Goal: Task Accomplishment & Management: Use online tool/utility

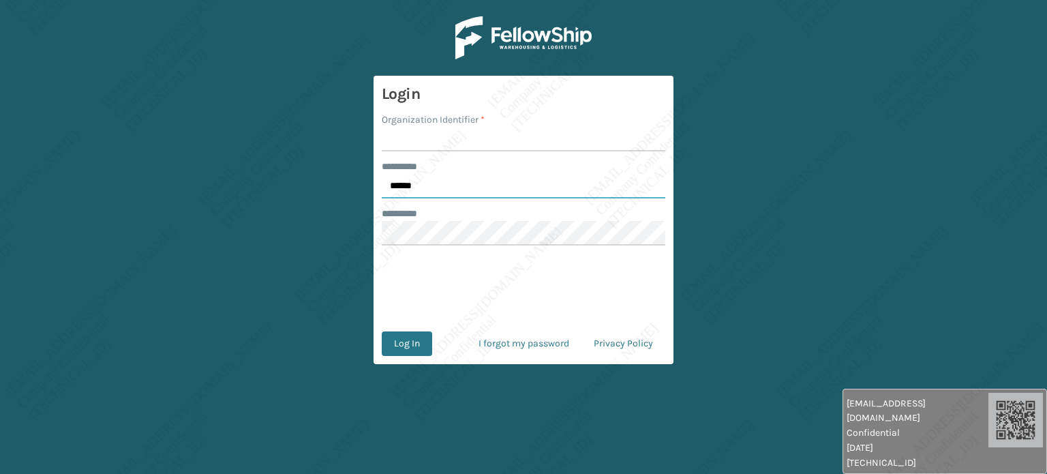
click at [424, 185] on input "******" at bounding box center [524, 186] width 284 height 25
type input "*****"
click at [414, 138] on input "Organization Identifier *" at bounding box center [524, 139] width 284 height 25
type input "[PERSON_NAME]"
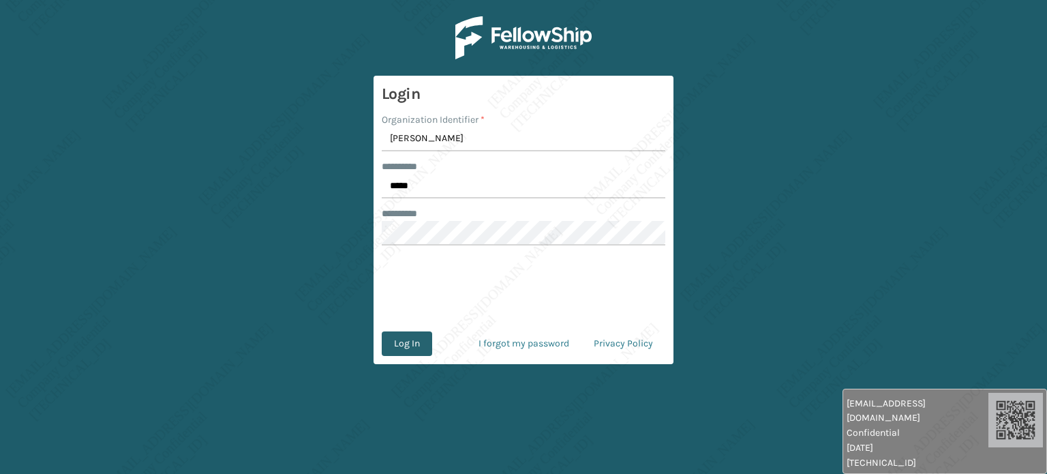
click at [420, 350] on button "Log In" at bounding box center [407, 343] width 50 height 25
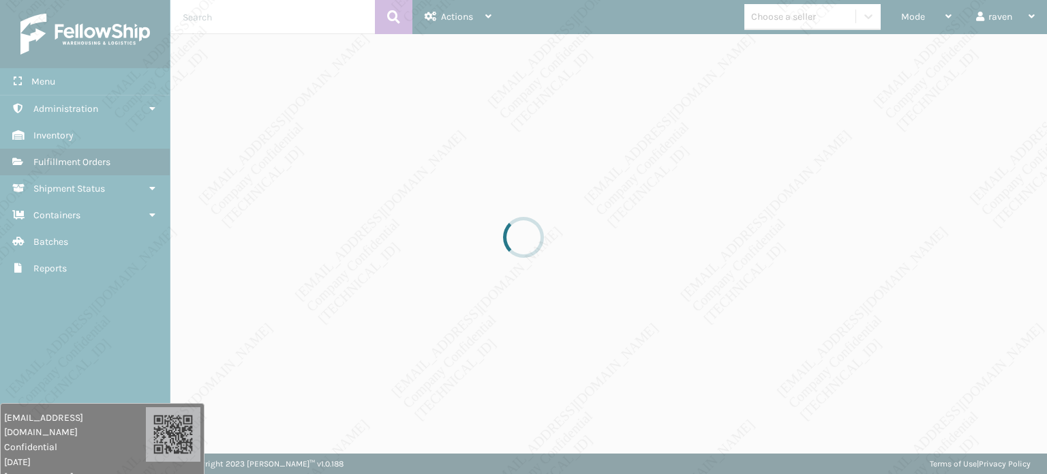
drag, startPoint x: 943, startPoint y: 413, endPoint x: 79, endPoint y: 459, distance: 865.0
click at [79, 459] on div "[EMAIL_ADDRESS][DOMAIN_NAME] Confidential [DATE] [TECHNICAL_ID]" at bounding box center [75, 447] width 142 height 74
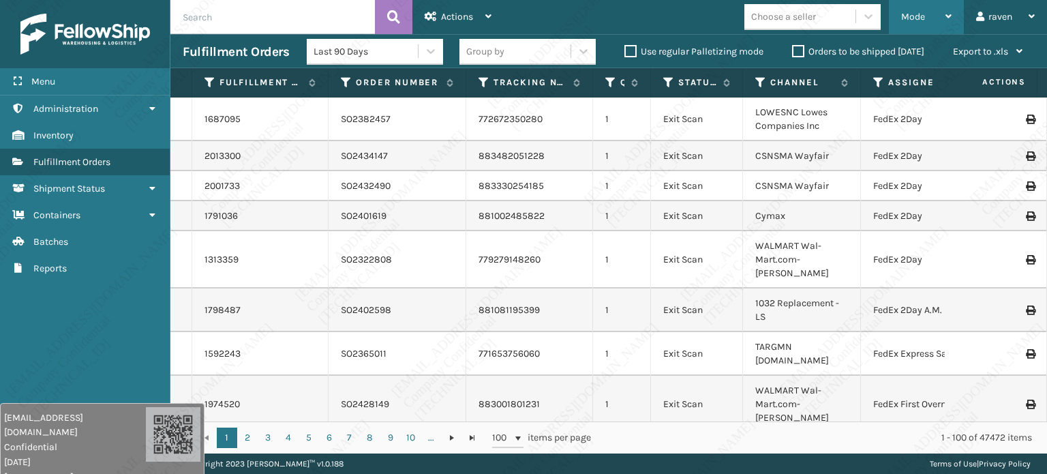
click at [942, 5] on div "Mode" at bounding box center [926, 17] width 50 height 34
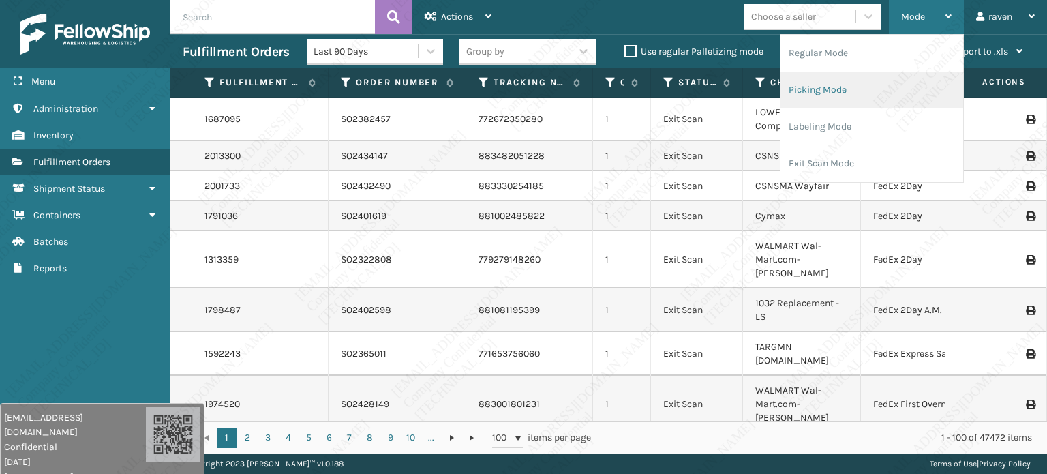
click at [791, 86] on li "Picking Mode" at bounding box center [872, 90] width 183 height 37
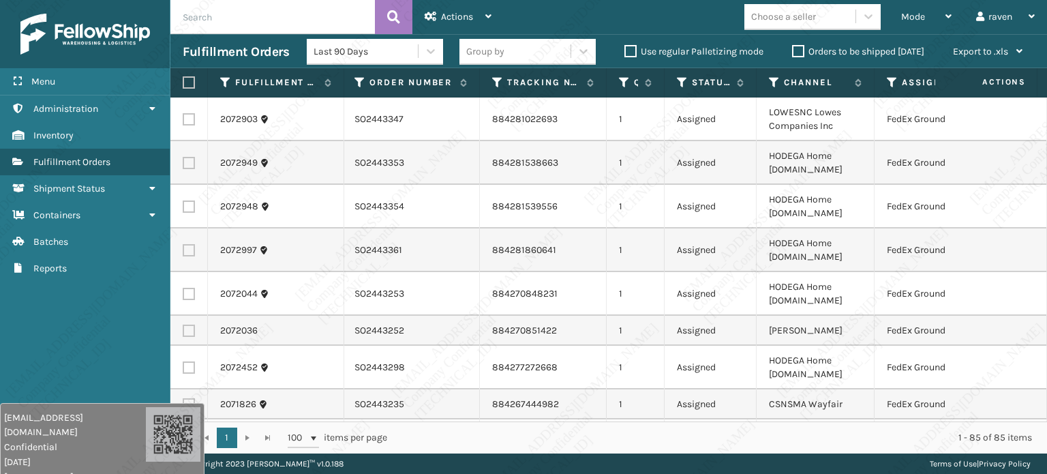
scroll to position [0, 93]
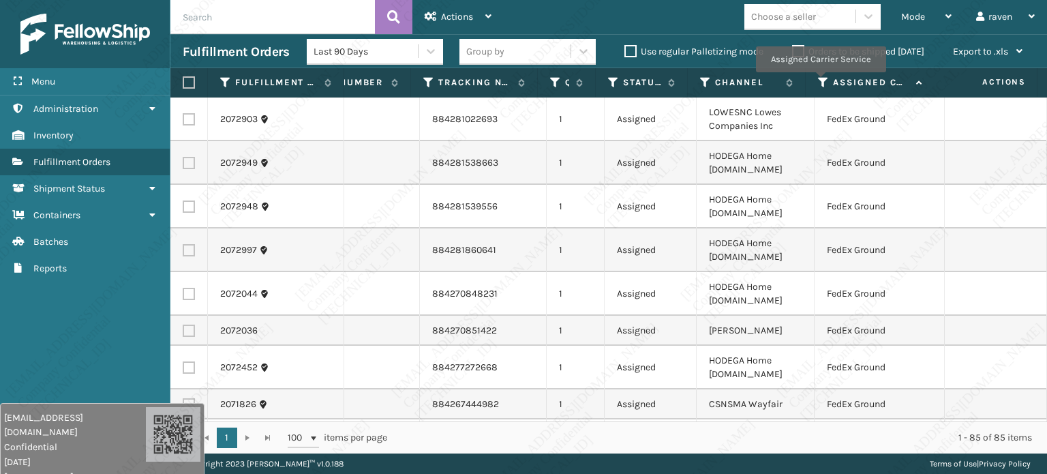
click at [820, 79] on icon at bounding box center [823, 82] width 11 height 12
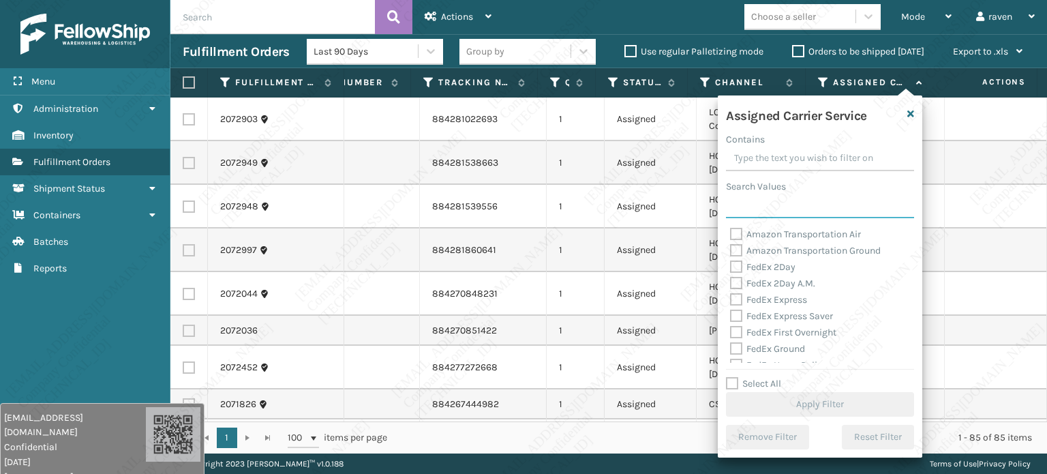
click at [757, 213] on input "Search Values" at bounding box center [820, 206] width 188 height 25
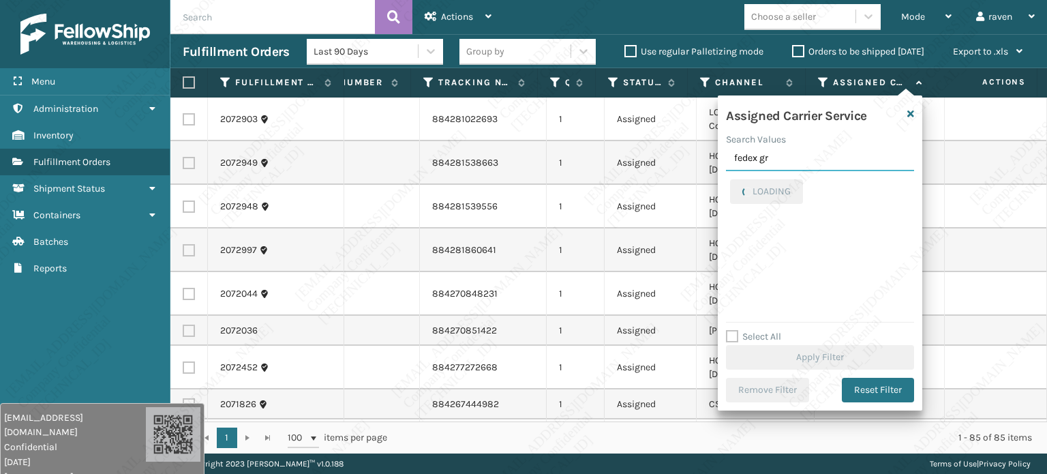
type input "fedex gr"
checkbox input "true"
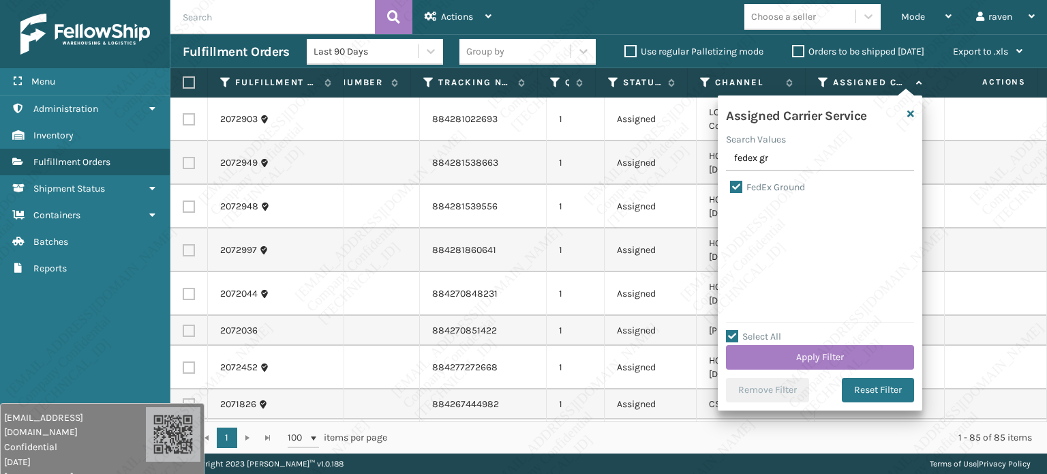
click at [766, 183] on label "FedEx Ground" at bounding box center [767, 187] width 75 height 12
click at [731, 183] on input "FedEx Ground" at bounding box center [730, 183] width 1 height 9
checkbox input "false"
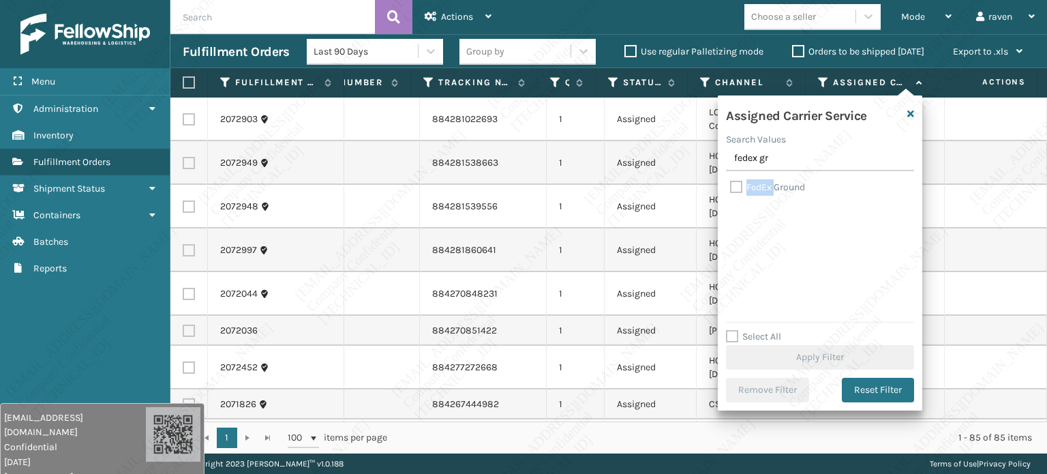
click at [766, 183] on label "FedEx Ground" at bounding box center [767, 187] width 75 height 12
click at [731, 183] on input "FedEx Ground" at bounding box center [730, 183] width 1 height 9
checkbox input "true"
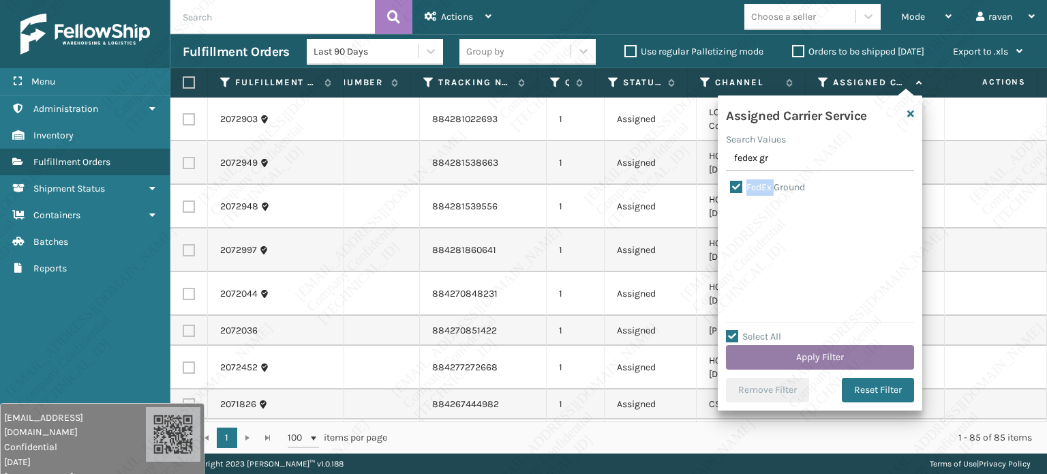
click at [804, 351] on button "Apply Filter" at bounding box center [820, 357] width 188 height 25
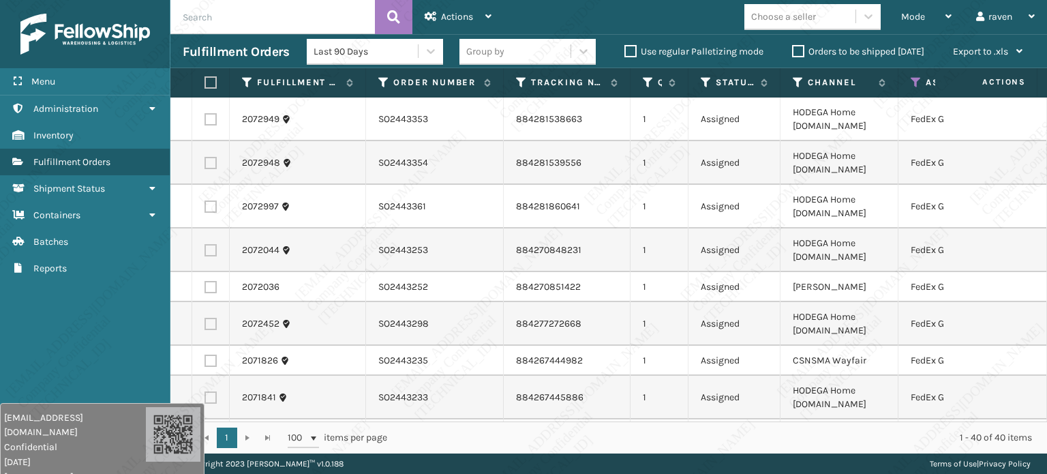
click at [213, 75] on th at bounding box center [210, 82] width 37 height 29
click at [213, 87] on label at bounding box center [209, 82] width 8 height 12
click at [205, 87] on input "checkbox" at bounding box center [205, 82] width 1 height 9
checkbox input "true"
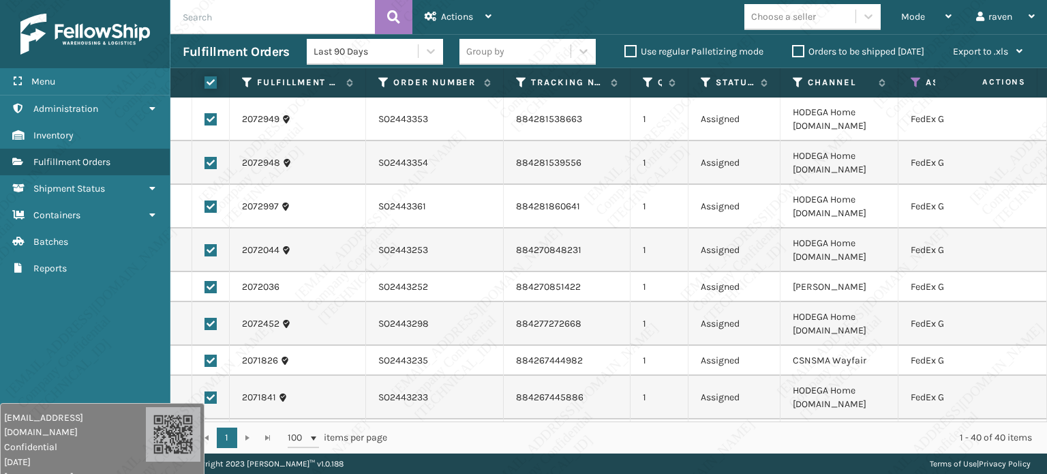
checkbox input "true"
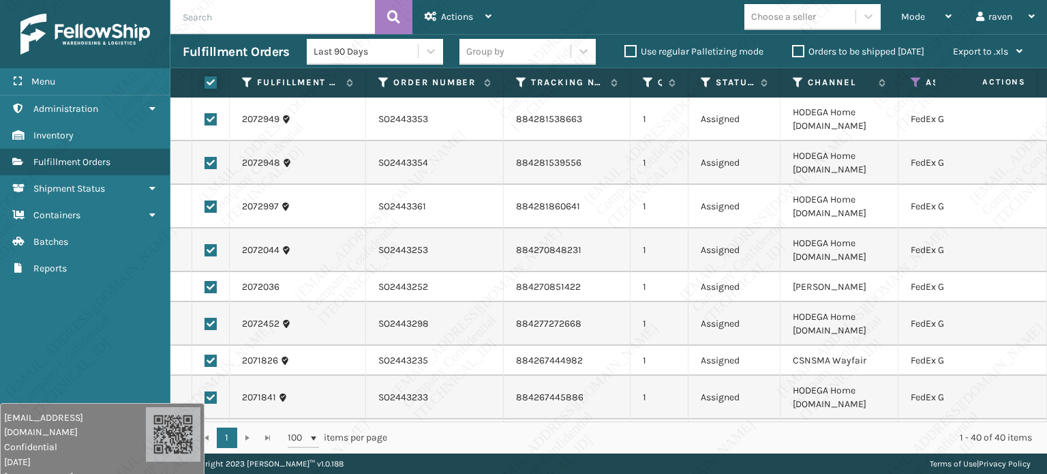
checkbox input "true"
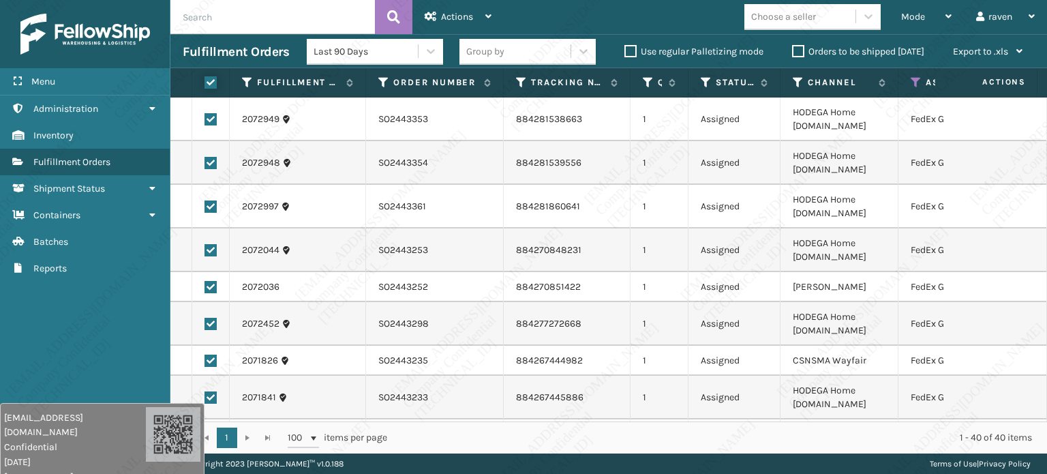
checkbox input "true"
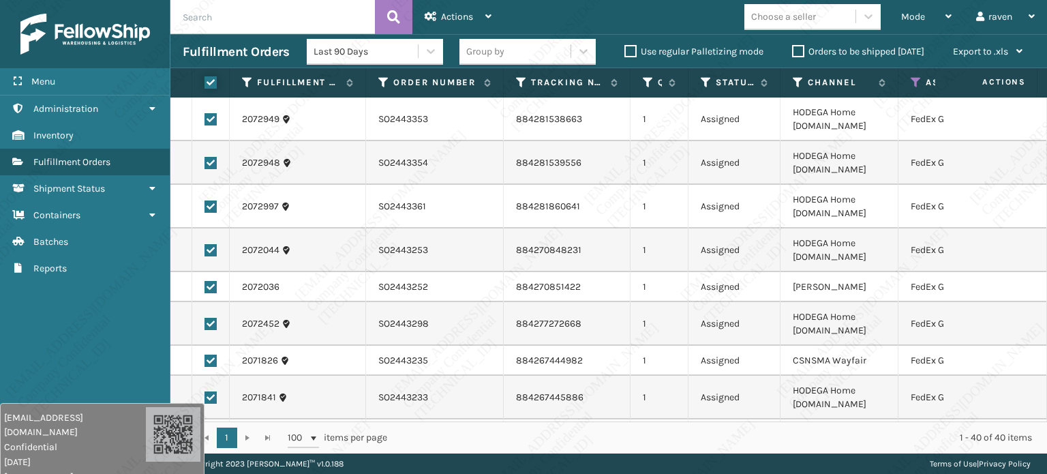
checkbox input "true"
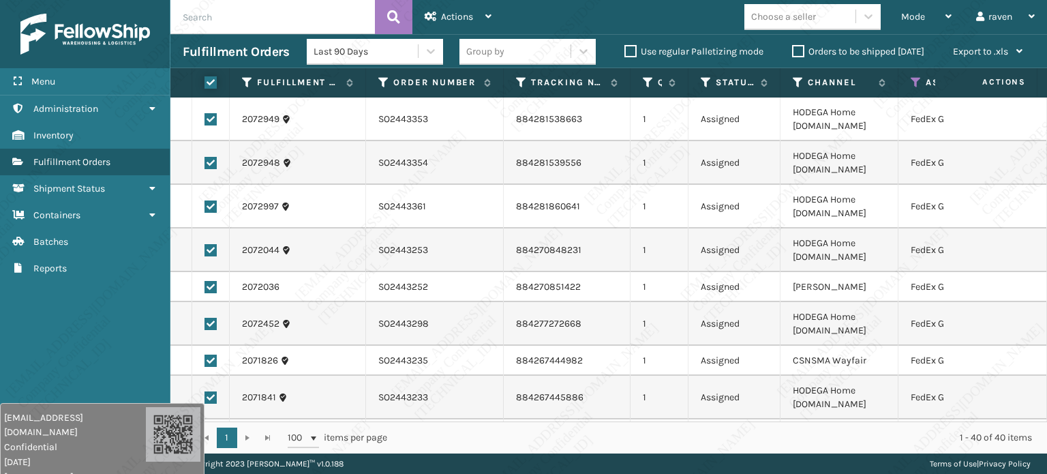
checkbox input "true"
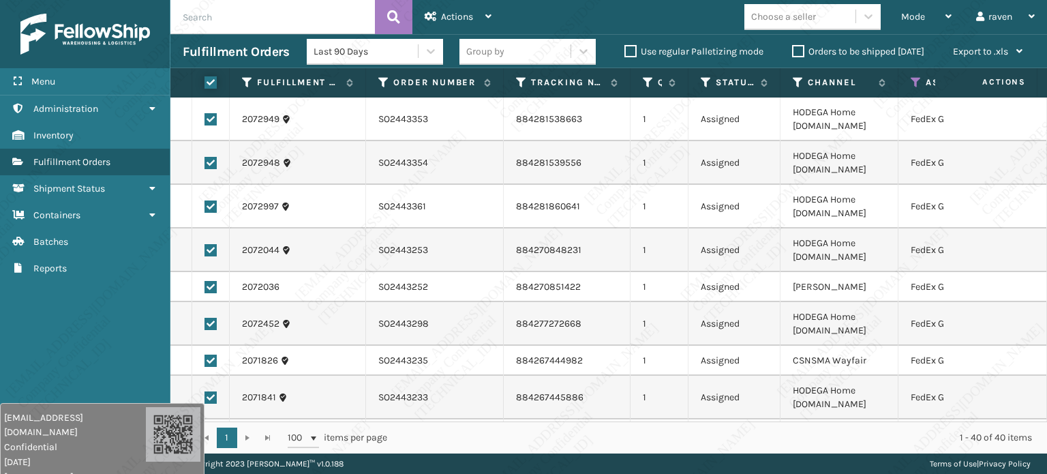
checkbox input "true"
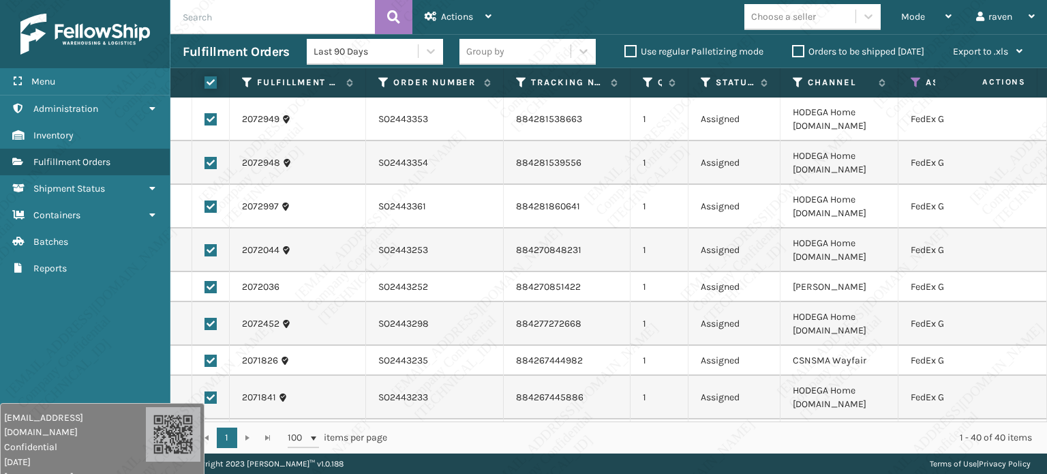
checkbox input "true"
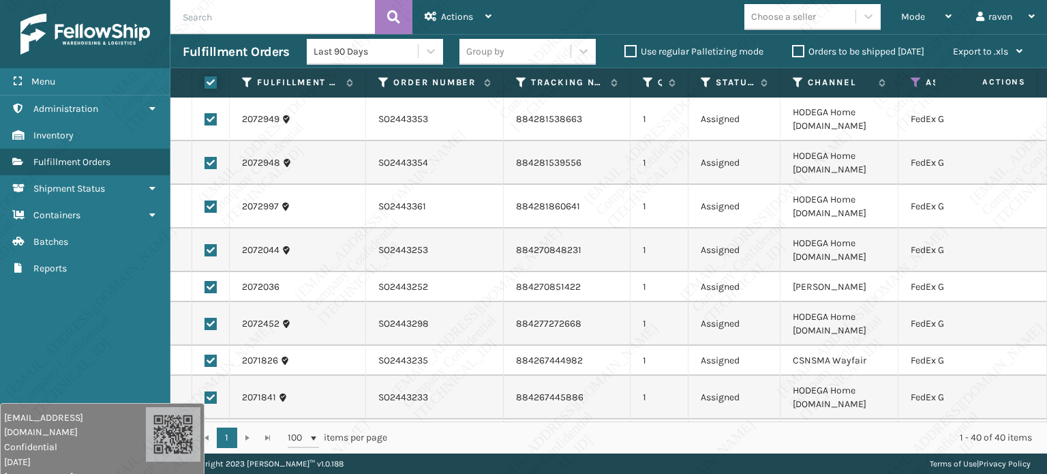
checkbox input "true"
click at [482, 6] on div "Actions" at bounding box center [458, 17] width 67 height 34
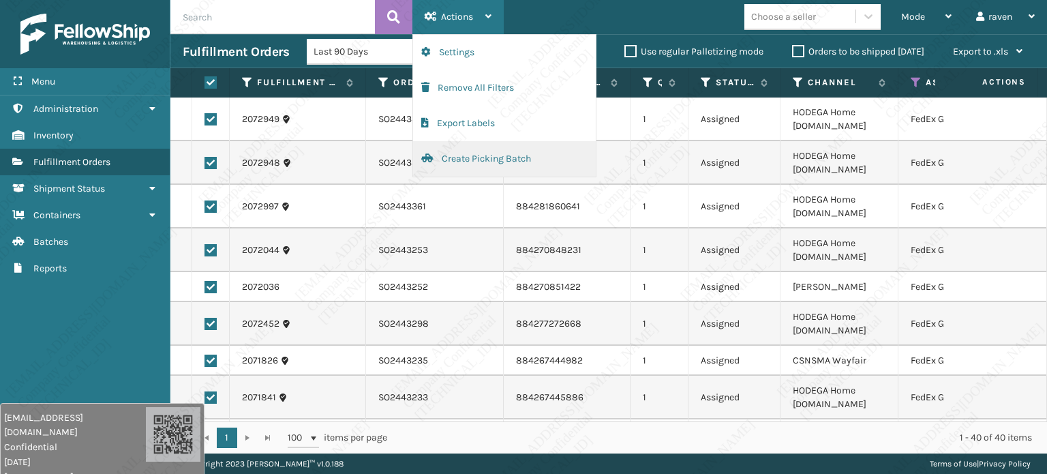
click at [472, 164] on button "Create Picking Batch" at bounding box center [504, 158] width 183 height 35
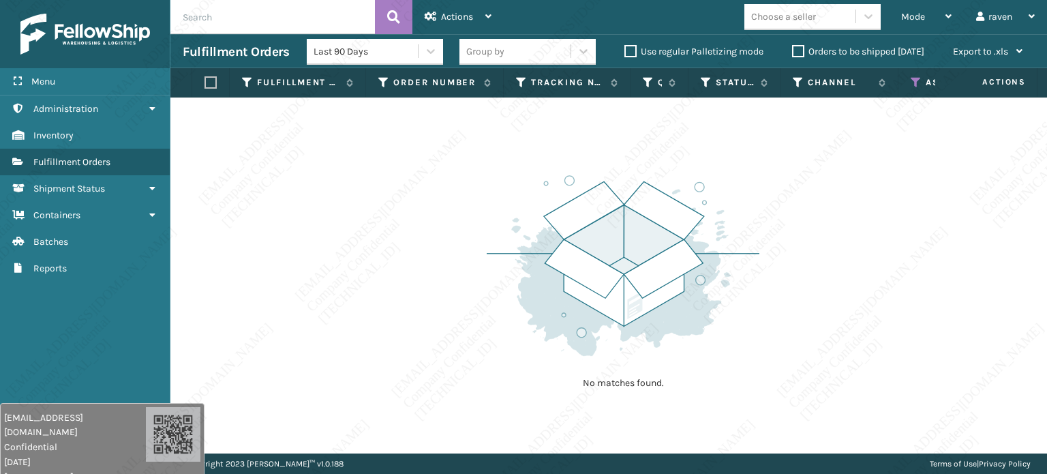
click at [916, 77] on icon at bounding box center [916, 82] width 11 height 12
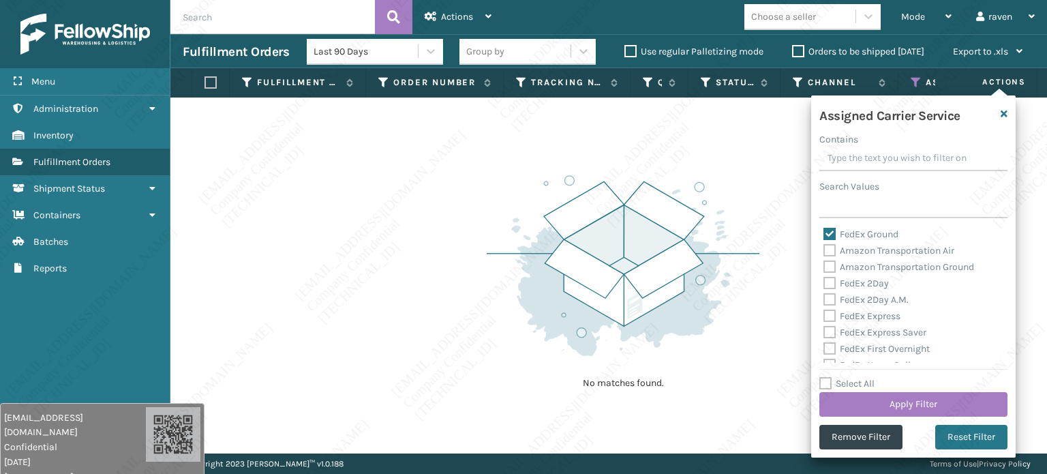
click at [826, 231] on label "FedEx Ground" at bounding box center [861, 234] width 75 height 12
click at [824, 231] on input "FedEx Ground" at bounding box center [824, 230] width 1 height 9
checkbox input "false"
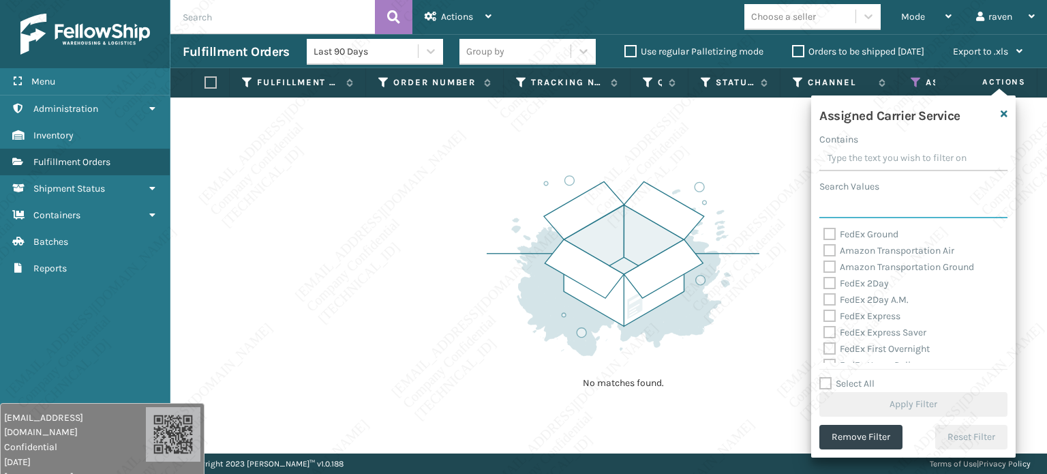
click at [843, 206] on input "Search Values" at bounding box center [913, 206] width 188 height 25
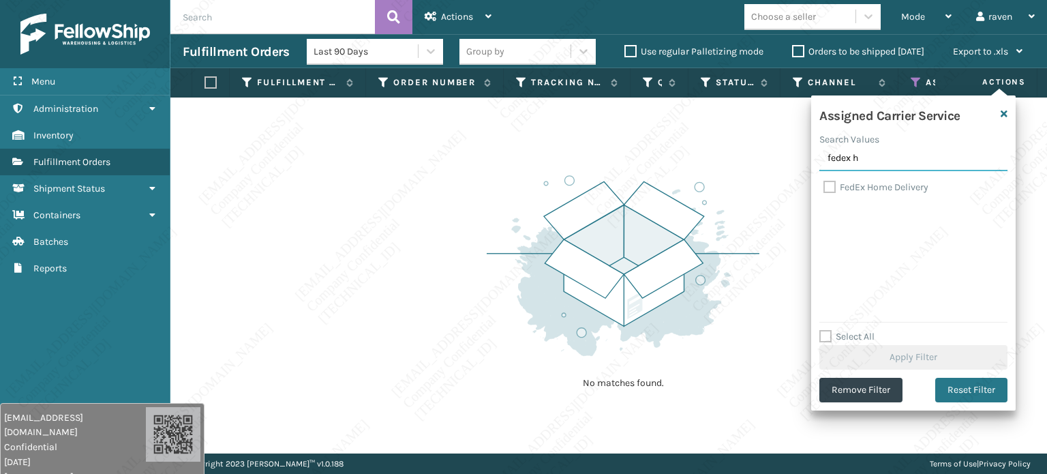
type input "fedex h"
click at [856, 190] on label "FedEx Home Delivery" at bounding box center [876, 187] width 105 height 12
click at [824, 188] on input "FedEx Home Delivery" at bounding box center [824, 183] width 1 height 9
checkbox input "true"
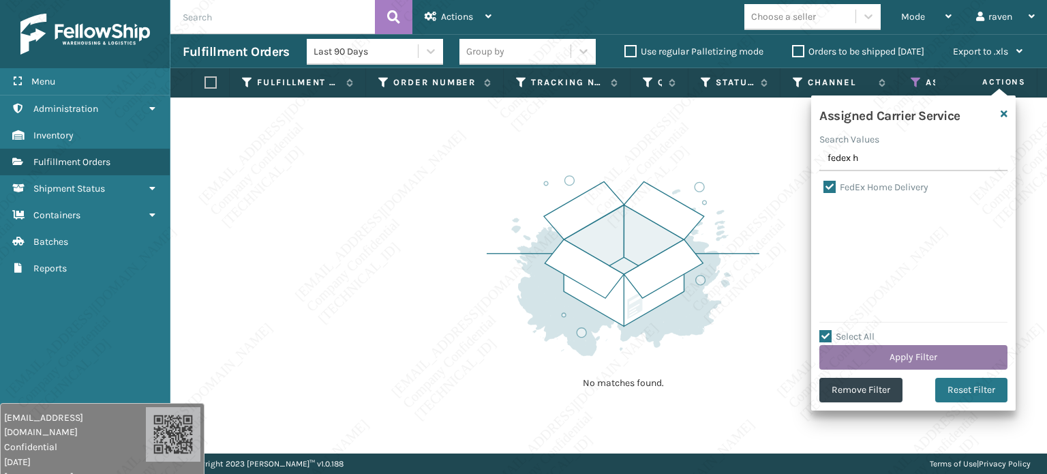
click at [934, 359] on button "Apply Filter" at bounding box center [913, 357] width 188 height 25
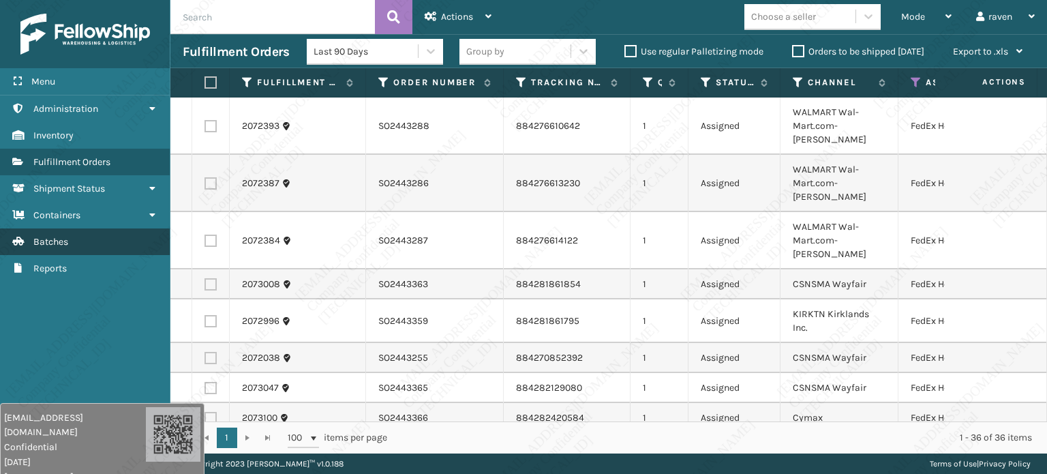
drag, startPoint x: 474, startPoint y: 432, endPoint x: 95, endPoint y: 237, distance: 425.3
click at [466, 425] on div "1 1 100 items per page 1 - 36 of 36 items" at bounding box center [608, 437] width 877 height 32
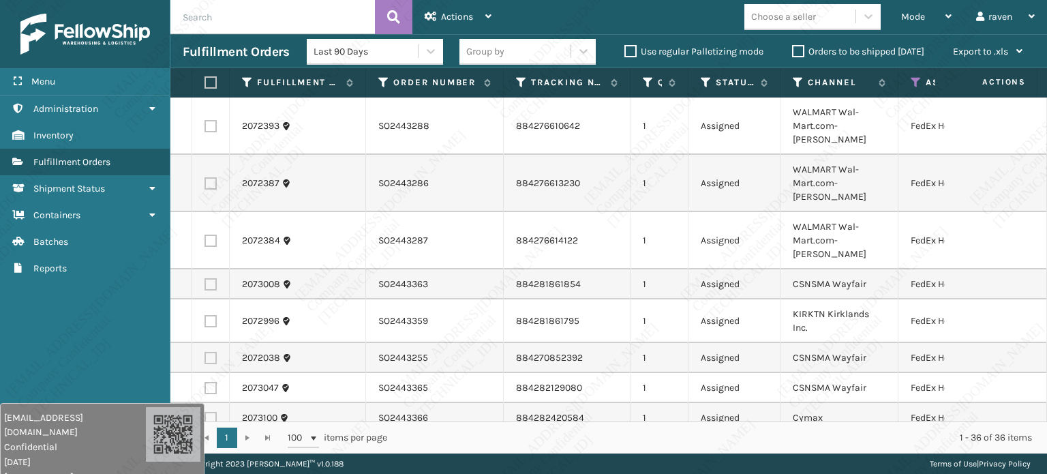
click at [212, 82] on label at bounding box center [209, 82] width 8 height 12
click at [205, 82] on input "checkbox" at bounding box center [205, 82] width 1 height 9
checkbox input "true"
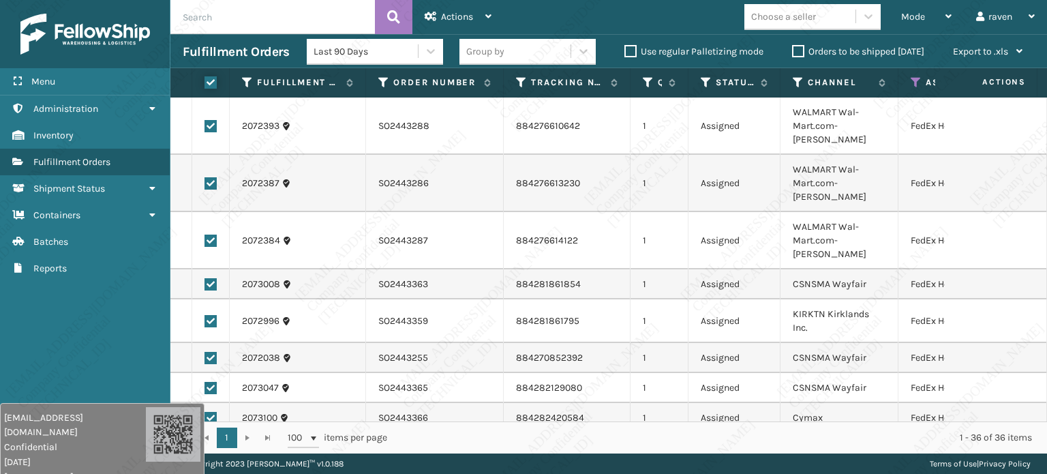
checkbox input "true"
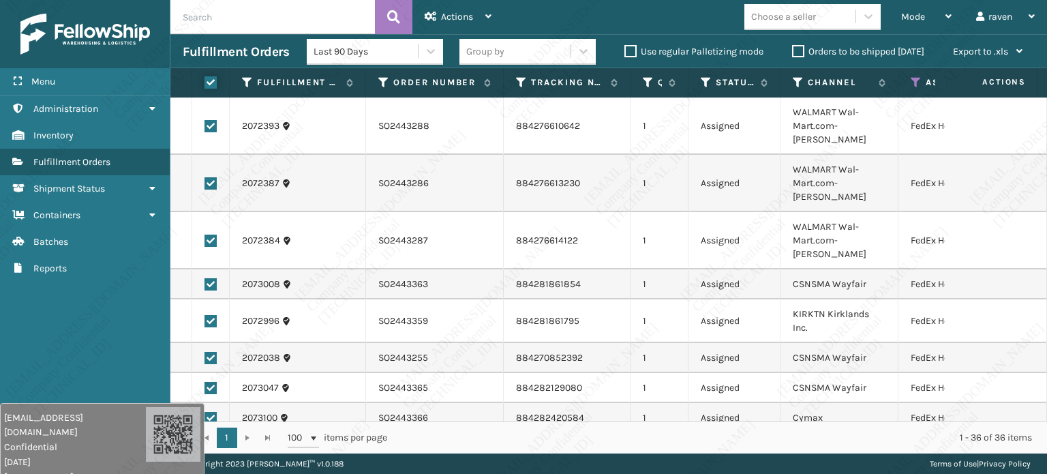
checkbox input "true"
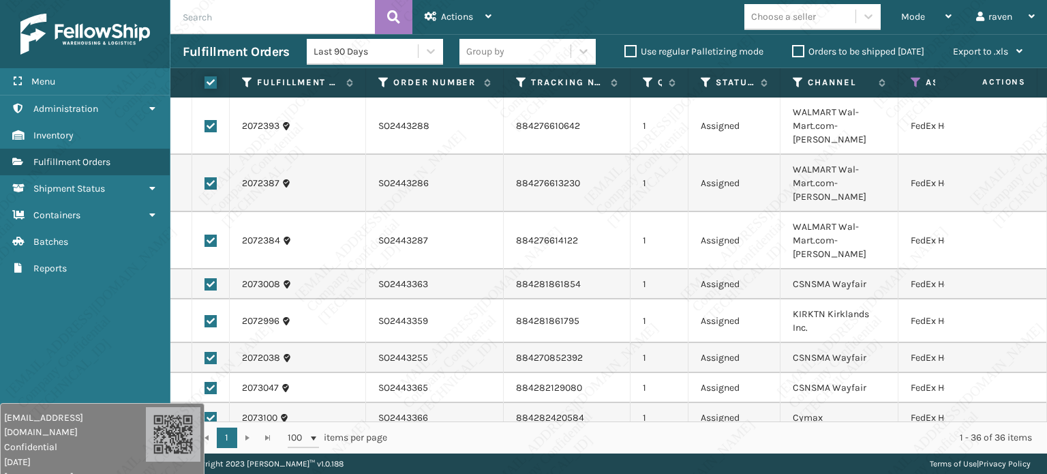
checkbox input "true"
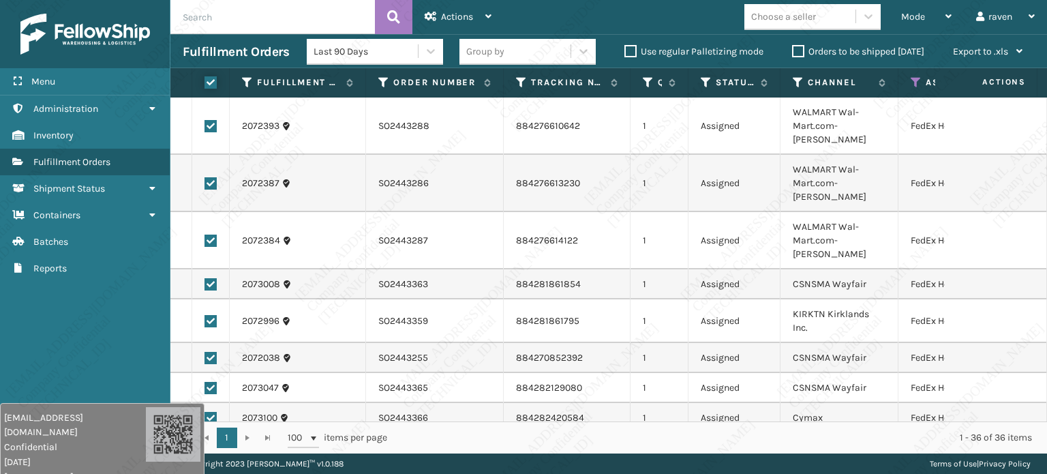
checkbox input "true"
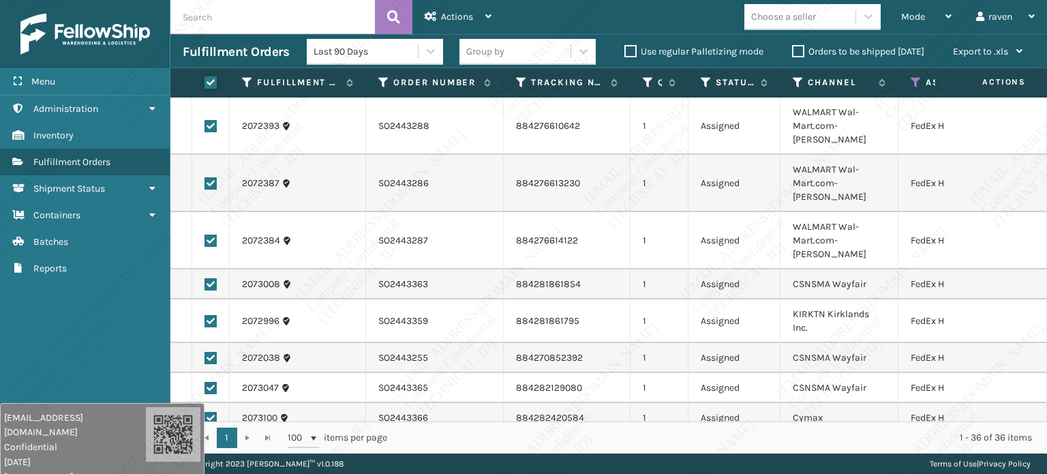
checkbox input "true"
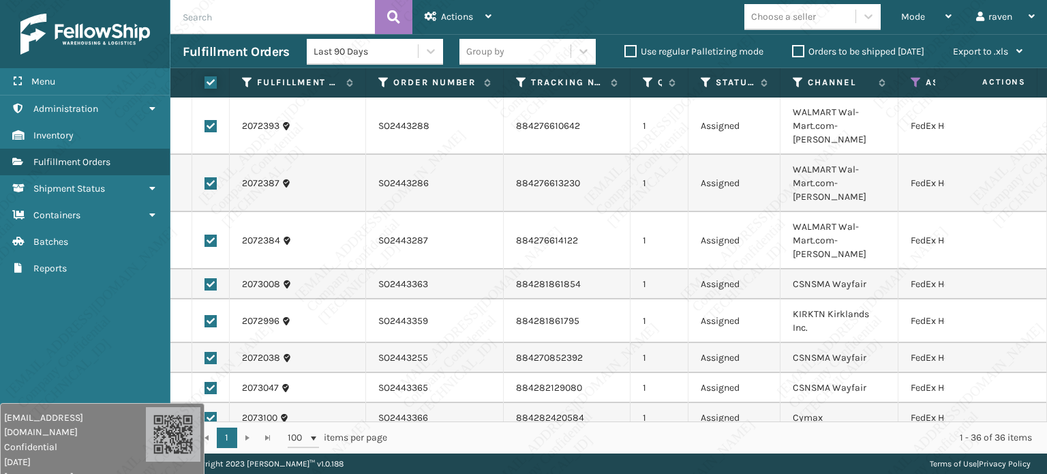
checkbox input "true"
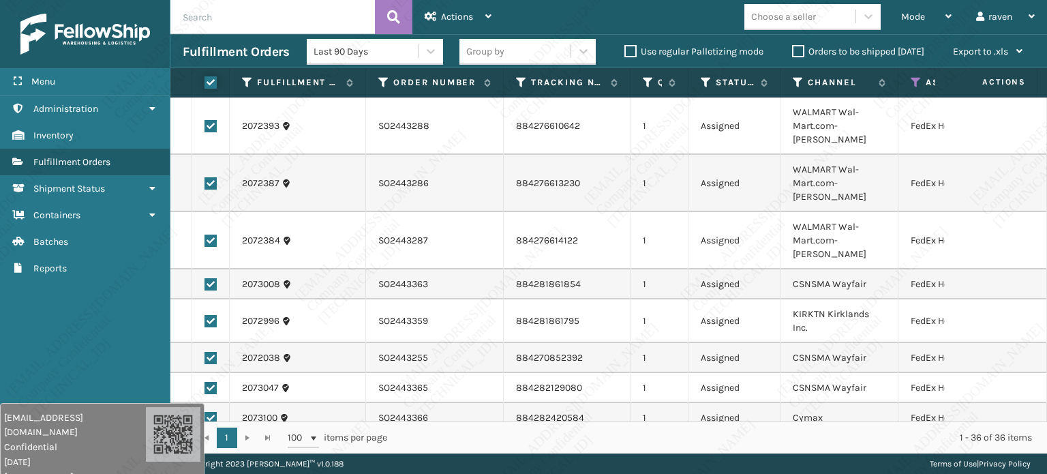
checkbox input "true"
click at [457, 12] on span "Actions" at bounding box center [457, 17] width 32 height 12
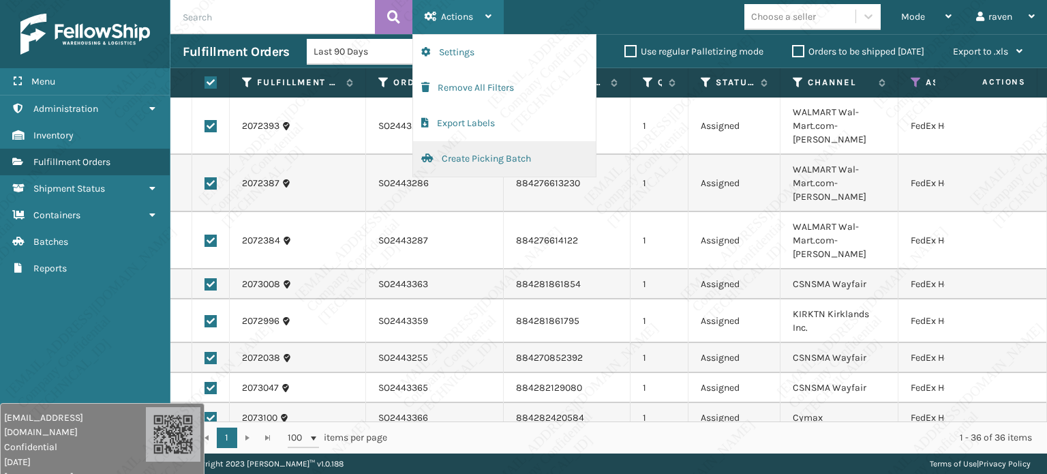
click at [466, 158] on button "Create Picking Batch" at bounding box center [504, 158] width 183 height 35
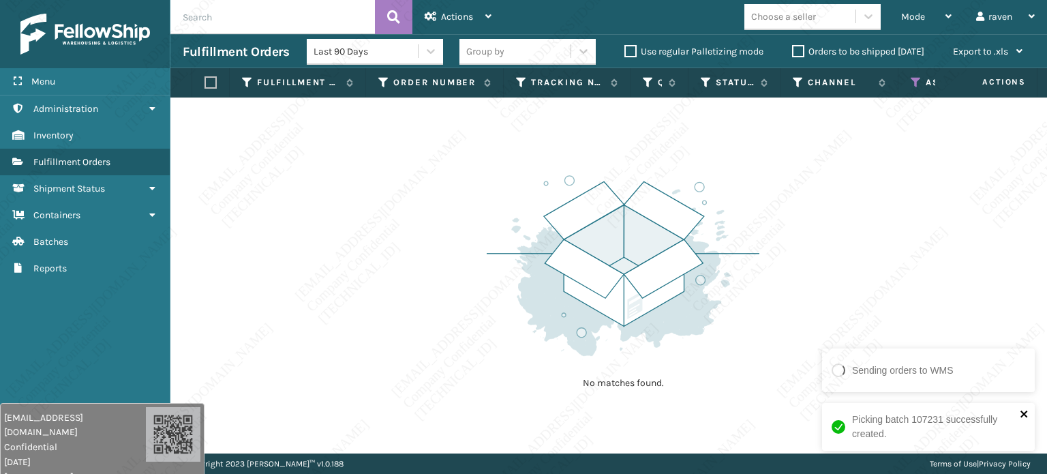
click at [1026, 414] on icon "close" at bounding box center [1025, 413] width 10 height 11
click at [371, 237] on div "No matches found." at bounding box center [608, 275] width 877 height 356
drag, startPoint x: 910, startPoint y: 77, endPoint x: 917, endPoint y: 76, distance: 7.0
click at [916, 76] on th "Assigned Carrier Service" at bounding box center [964, 82] width 130 height 29
click at [916, 76] on icon at bounding box center [916, 82] width 11 height 12
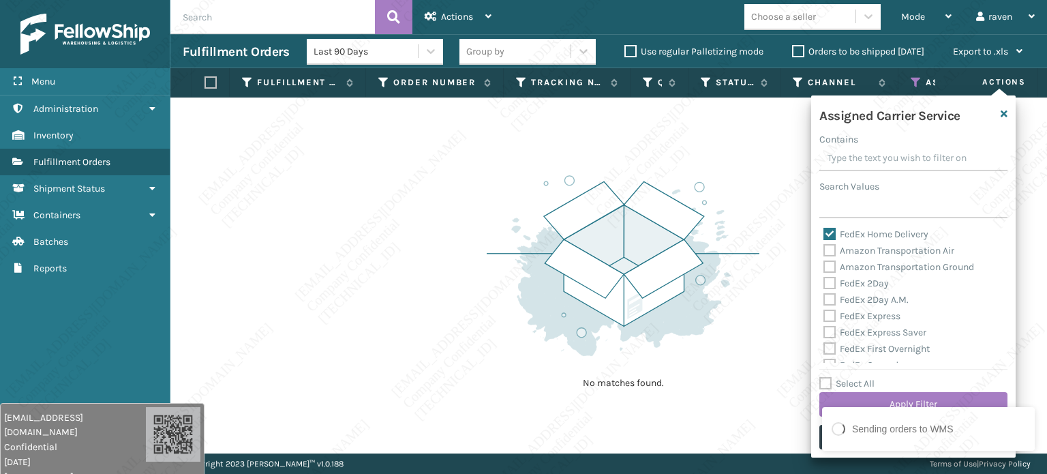
click at [849, 248] on label "Amazon Transportation Air" at bounding box center [889, 251] width 131 height 12
click at [824, 248] on input "Amazon Transportation Air" at bounding box center [824, 247] width 1 height 9
checkbox input "true"
click at [854, 235] on label "FedEx Home Delivery" at bounding box center [876, 234] width 105 height 12
click at [824, 235] on input "FedEx Home Delivery" at bounding box center [824, 230] width 1 height 9
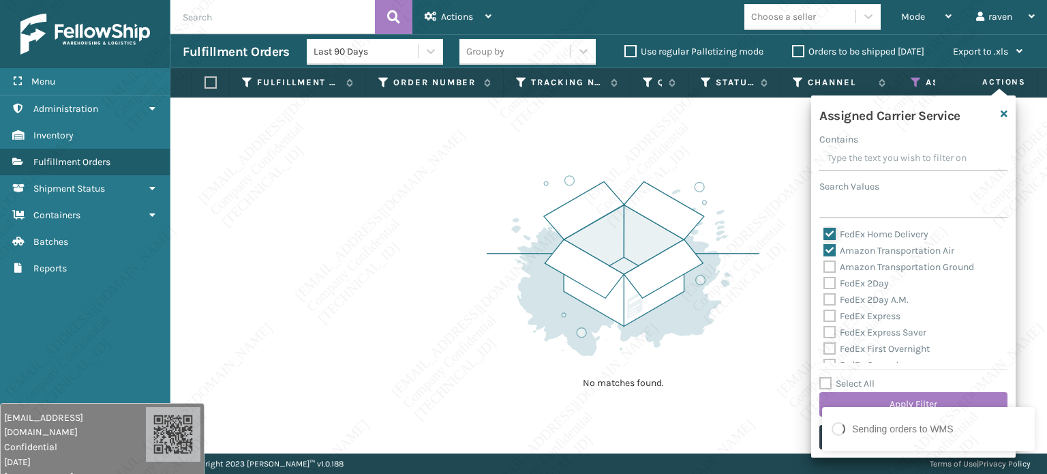
checkbox input "false"
click at [851, 251] on label "Amazon Transportation Air" at bounding box center [889, 251] width 131 height 12
click at [824, 251] on input "Amazon Transportation Air" at bounding box center [824, 247] width 1 height 9
checkbox input "false"
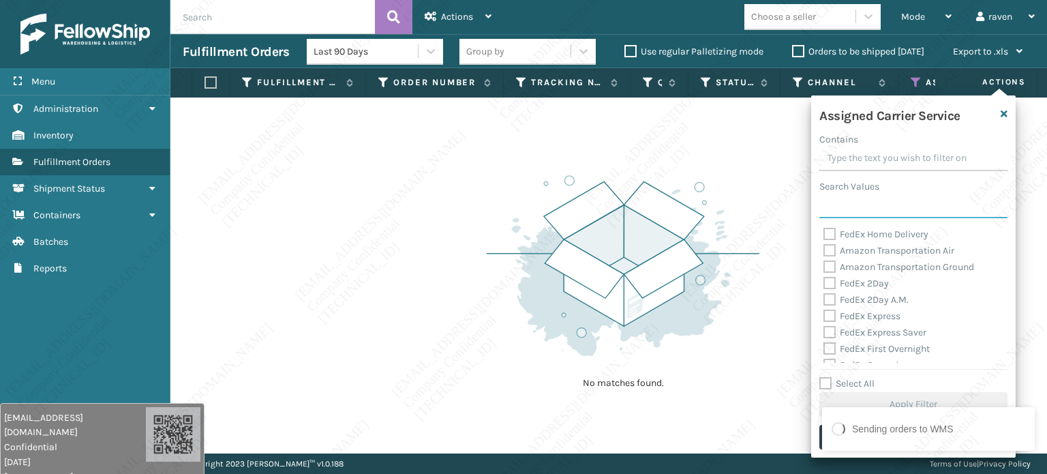
click at [854, 200] on input "Search Values" at bounding box center [913, 206] width 188 height 25
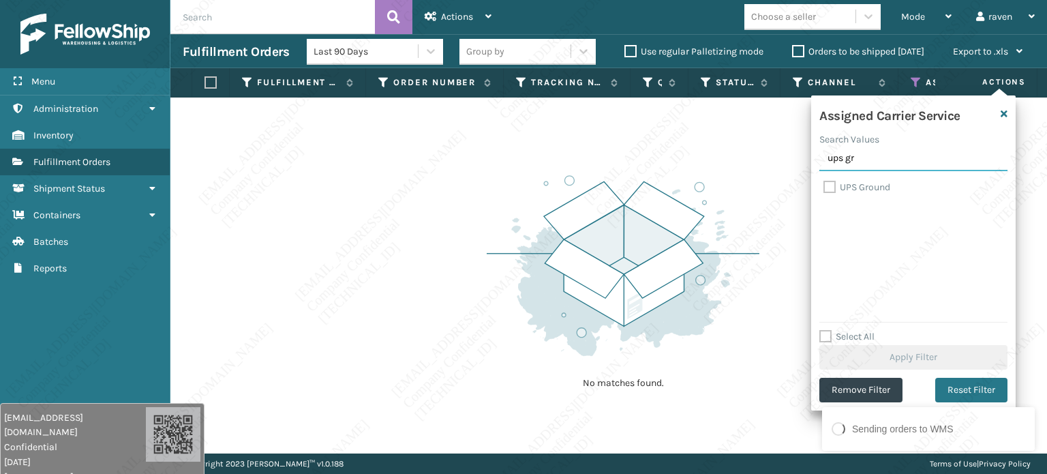
type input "ups gr"
drag, startPoint x: 832, startPoint y: 185, endPoint x: 840, endPoint y: 202, distance: 18.0
click at [833, 185] on label "UPS Ground" at bounding box center [857, 187] width 67 height 12
click at [824, 185] on input "UPS Ground" at bounding box center [824, 183] width 1 height 9
checkbox input "true"
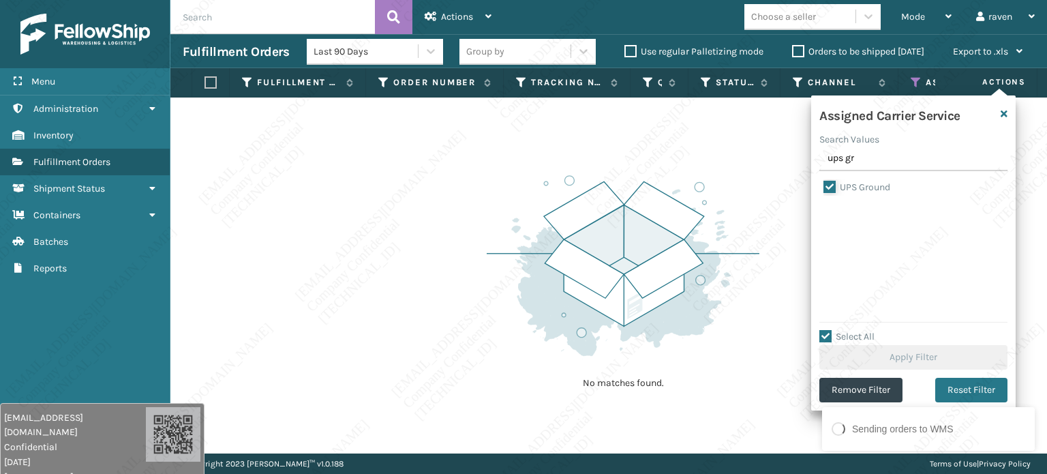
checkbox input "true"
click at [924, 354] on button "Apply Filter" at bounding box center [913, 357] width 188 height 25
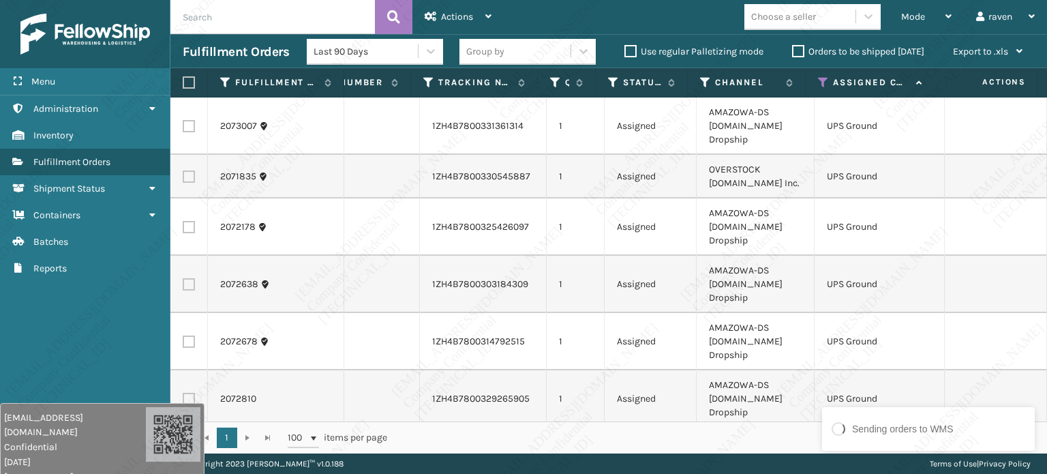
scroll to position [0, 0]
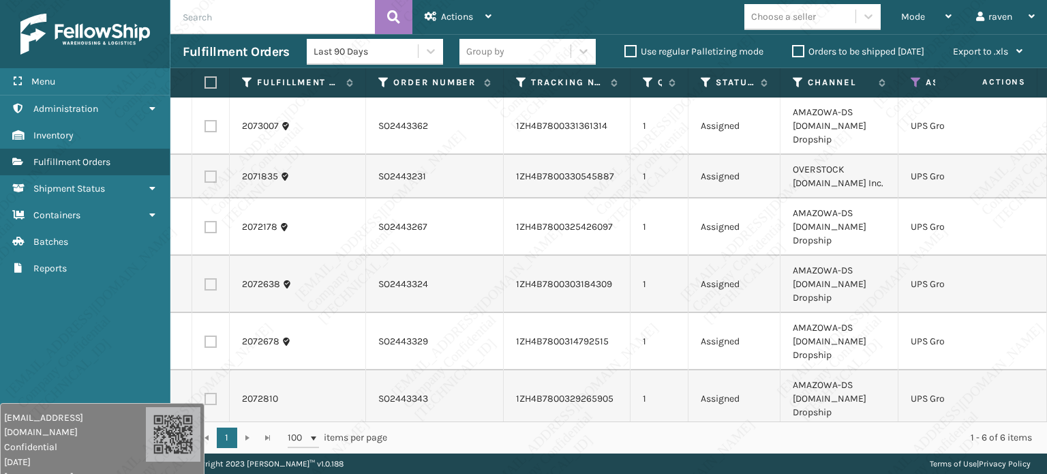
click at [208, 82] on label at bounding box center [209, 82] width 8 height 12
click at [205, 82] on input "checkbox" at bounding box center [205, 82] width 1 height 9
checkbox input "true"
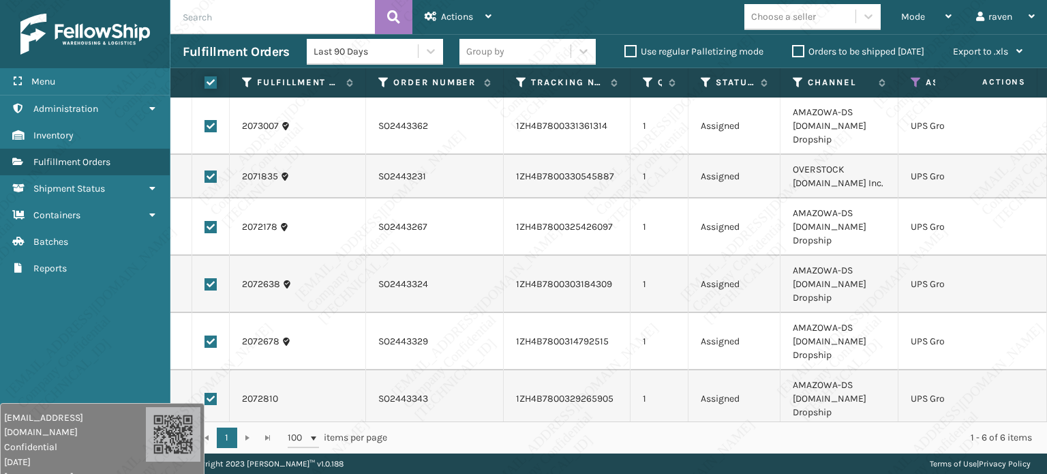
checkbox input "true"
click at [443, 23] on div "Actions" at bounding box center [458, 17] width 67 height 34
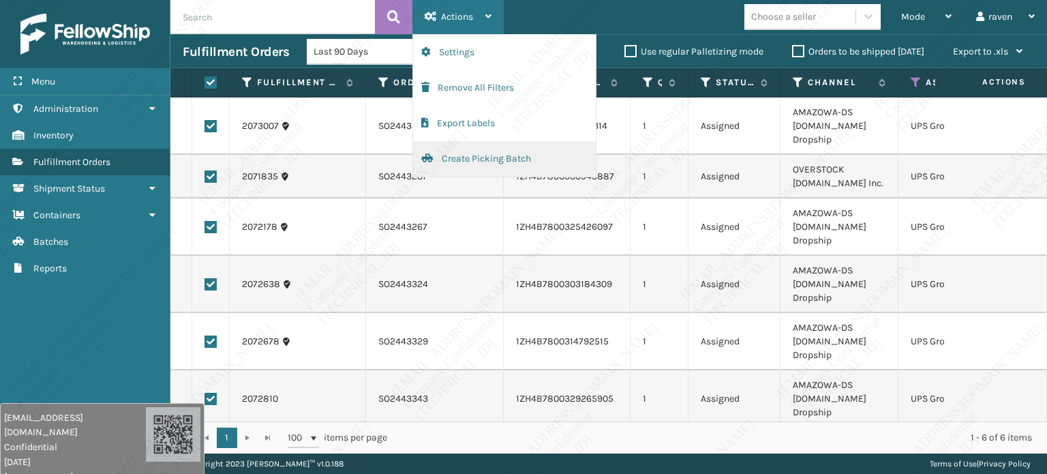
click at [463, 161] on button "Create Picking Batch" at bounding box center [504, 158] width 183 height 35
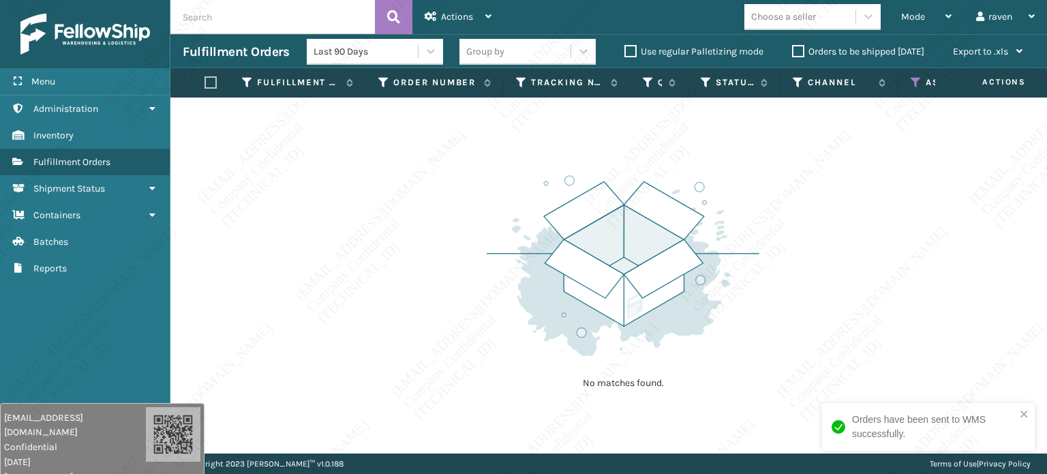
click at [914, 80] on icon at bounding box center [916, 82] width 11 height 12
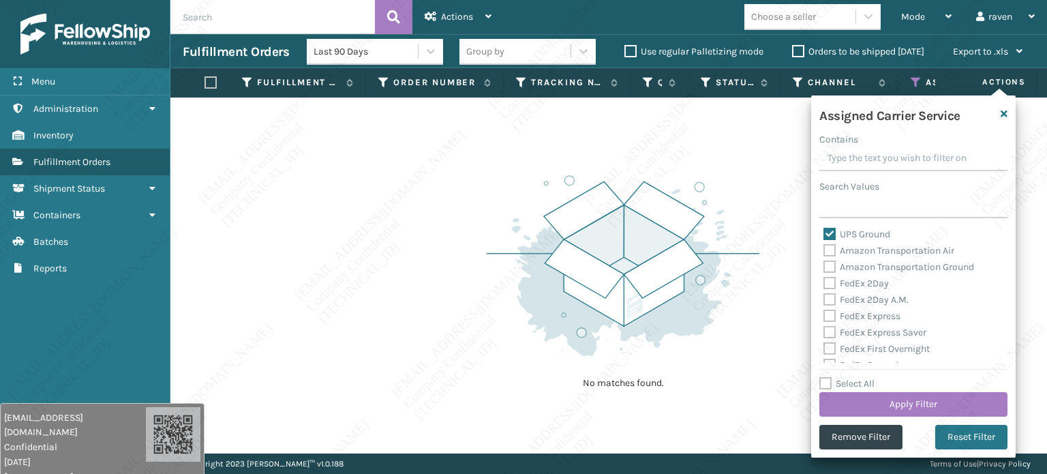
click at [859, 439] on div "Orders have been sent to WMS successfully." at bounding box center [928, 432] width 218 height 64
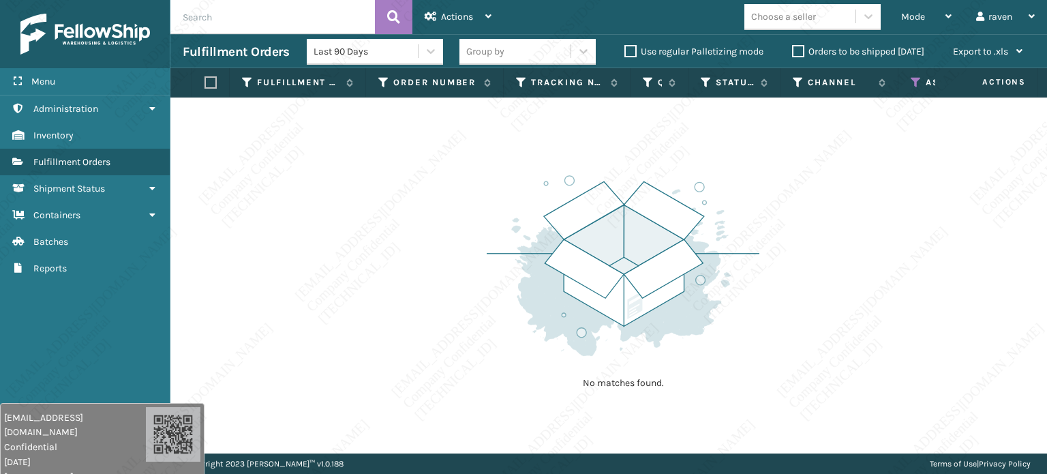
click at [912, 76] on th "Assigned Carrier Service" at bounding box center [964, 82] width 130 height 29
click at [914, 84] on icon at bounding box center [916, 82] width 11 height 12
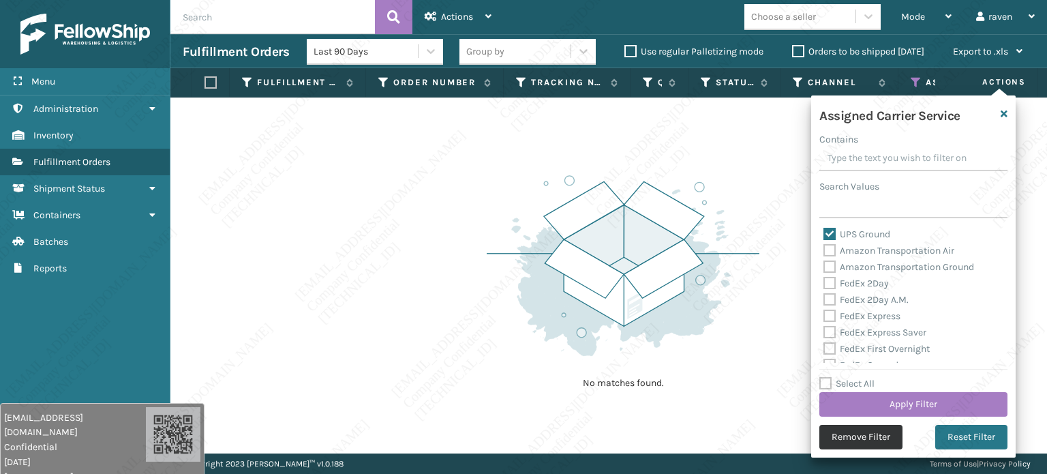
click at [862, 433] on button "Remove Filter" at bounding box center [860, 437] width 83 height 25
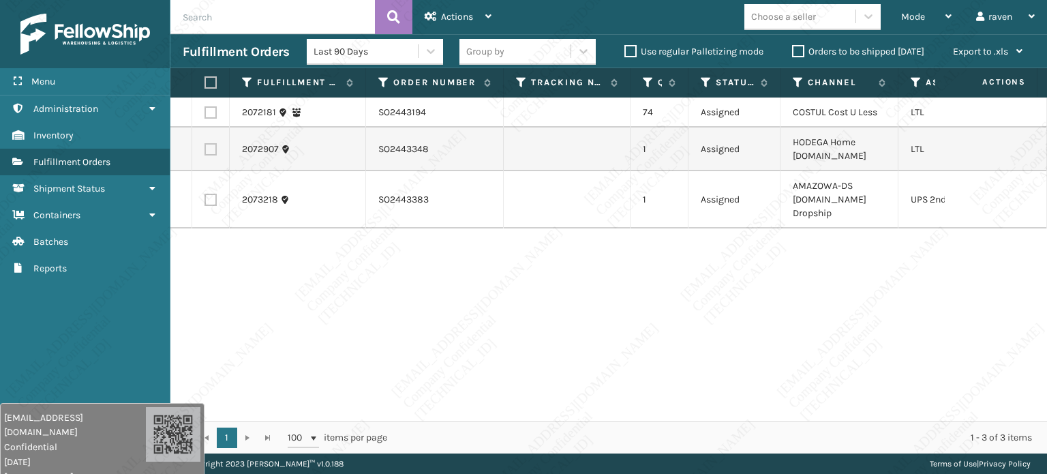
click at [216, 199] on label at bounding box center [211, 200] width 12 height 12
click at [205, 199] on input "checkbox" at bounding box center [205, 198] width 1 height 9
checkbox input "true"
click at [476, 5] on div "Actions" at bounding box center [458, 17] width 67 height 34
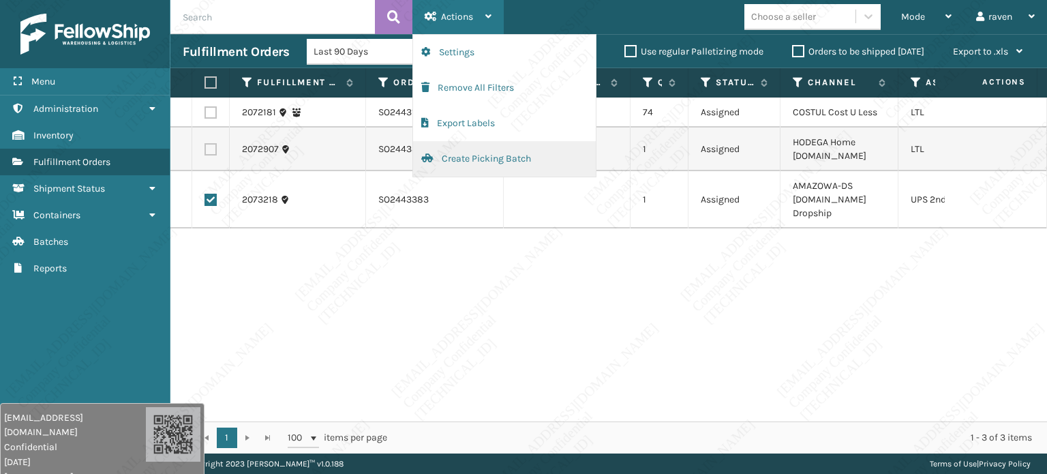
click at [462, 153] on button "Create Picking Batch" at bounding box center [504, 158] width 183 height 35
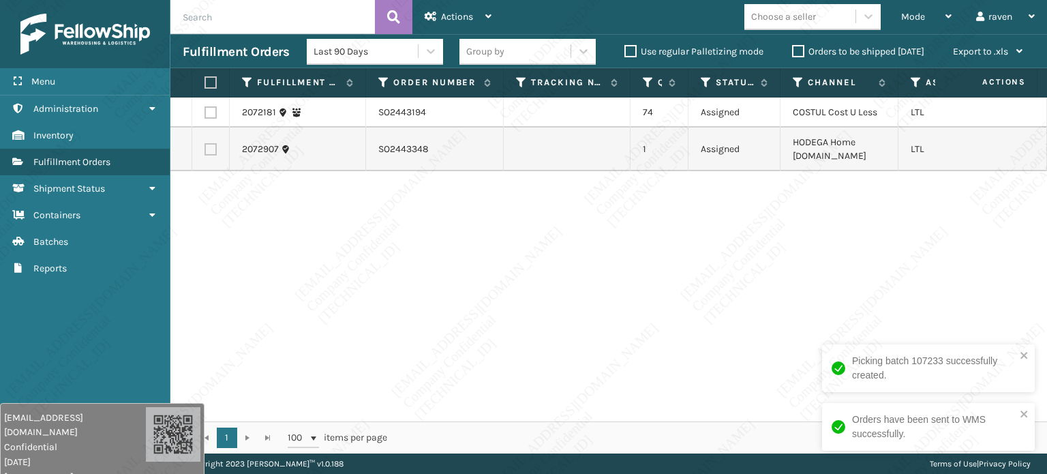
click at [497, 202] on div "2072181 SO2443194 74 Assigned COSTUL Cost U Less LTL 2072907 SO2443348 1 Assign…" at bounding box center [608, 259] width 877 height 324
click at [213, 110] on label at bounding box center [211, 112] width 12 height 12
click at [205, 110] on input "checkbox" at bounding box center [205, 110] width 1 height 9
checkbox input "true"
click at [451, 9] on div "Actions" at bounding box center [458, 17] width 67 height 34
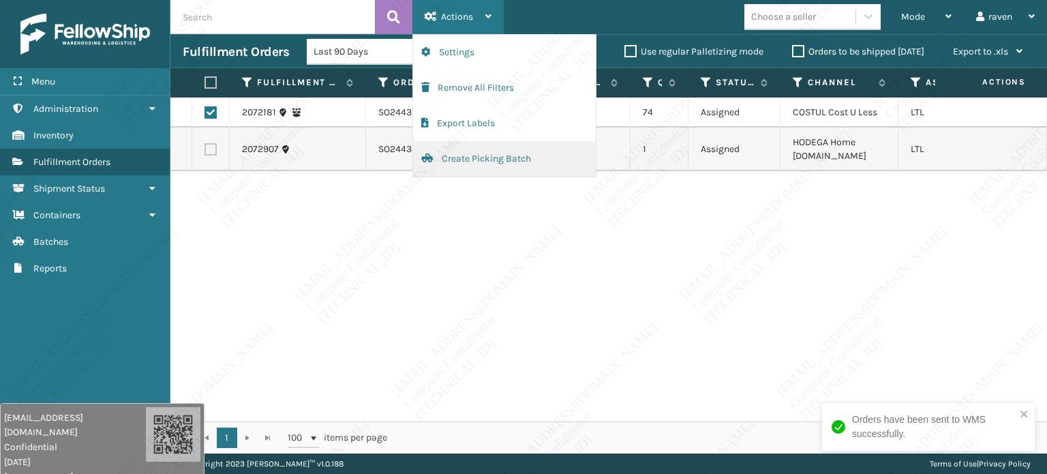
click at [469, 157] on button "Create Picking Batch" at bounding box center [504, 158] width 183 height 35
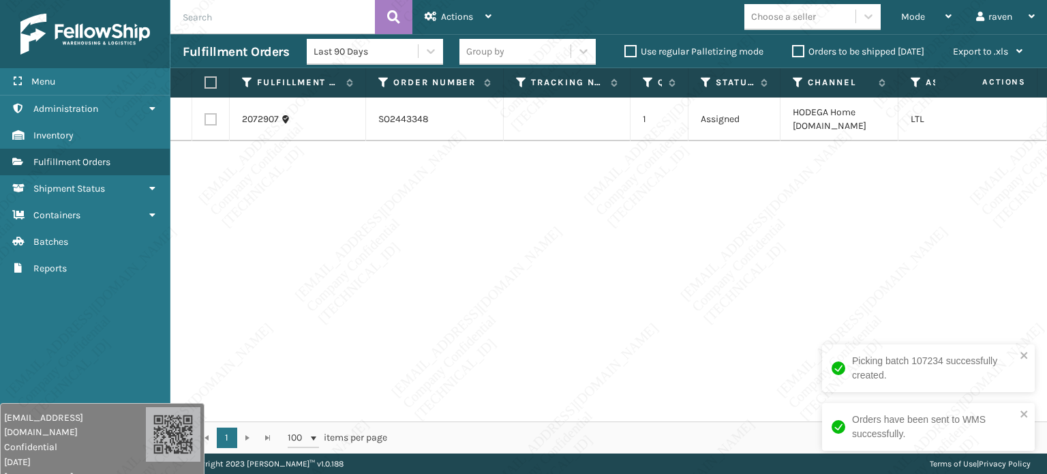
click at [610, 302] on div "2072907 SO2443348 1 Assigned HODEGA Home [DOMAIN_NAME] LTL" at bounding box center [608, 259] width 877 height 324
copy td "SO2443348"
drag, startPoint x: 404, startPoint y: 114, endPoint x: 370, endPoint y: 112, distance: 34.1
click at [370, 112] on td "SO2443348" at bounding box center [435, 119] width 138 height 44
click at [205, 81] on label at bounding box center [209, 82] width 8 height 12
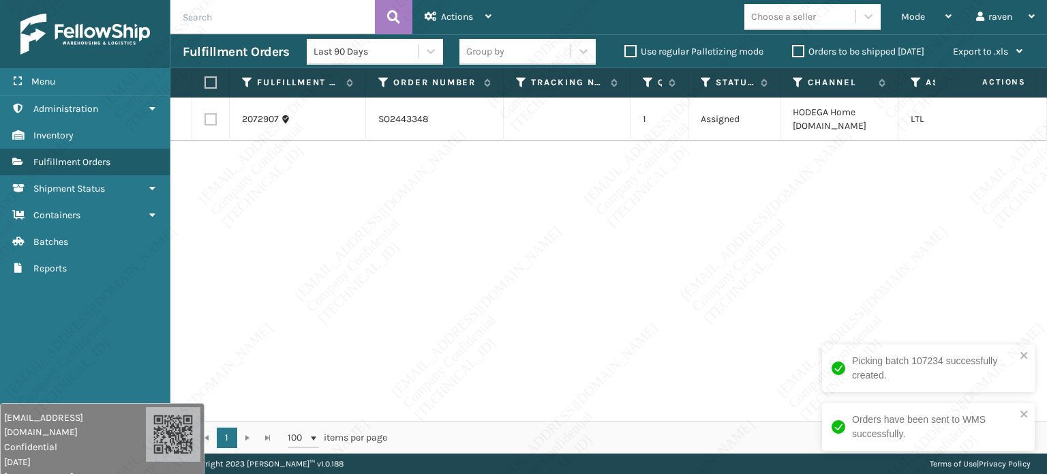
click at [205, 81] on input "checkbox" at bounding box center [205, 82] width 1 height 9
checkbox input "true"
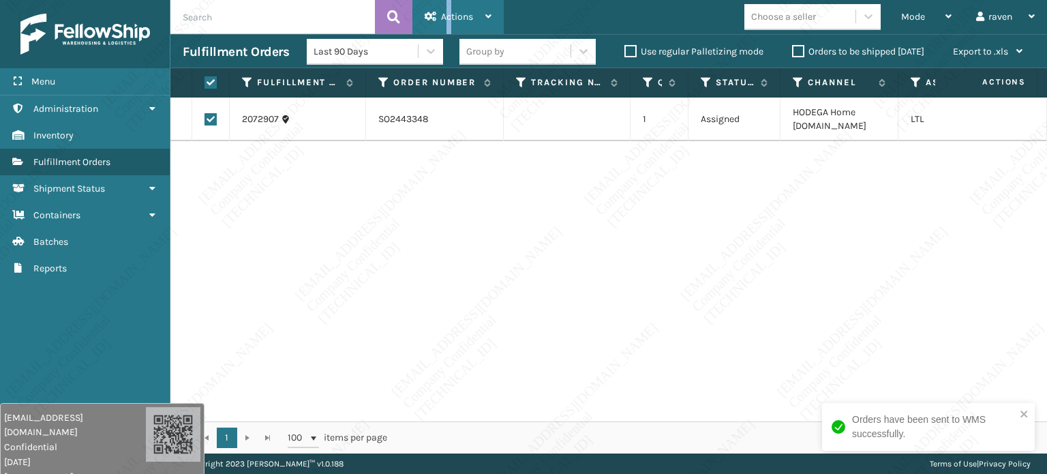
drag, startPoint x: 448, startPoint y: 13, endPoint x: 448, endPoint y: 25, distance: 11.6
click at [449, 12] on span "Actions" at bounding box center [457, 17] width 32 height 12
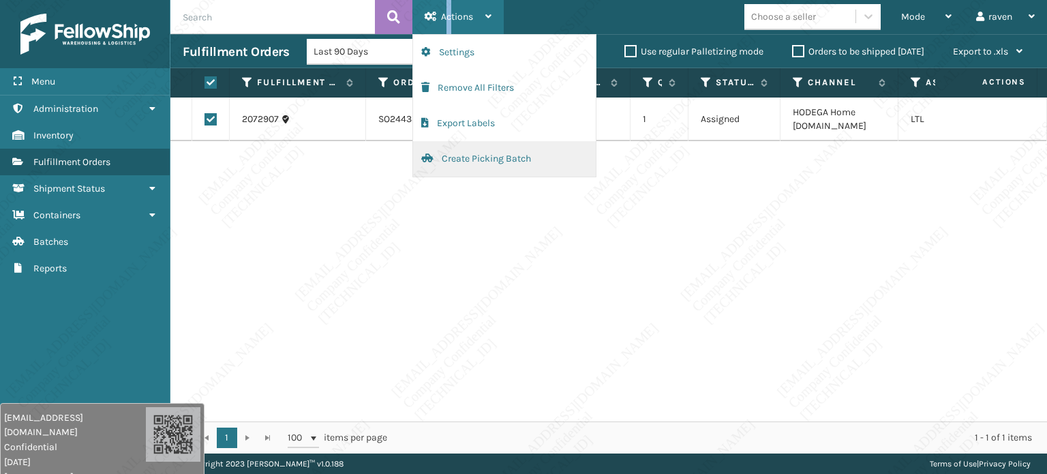
click at [462, 155] on button "Create Picking Batch" at bounding box center [504, 158] width 183 height 35
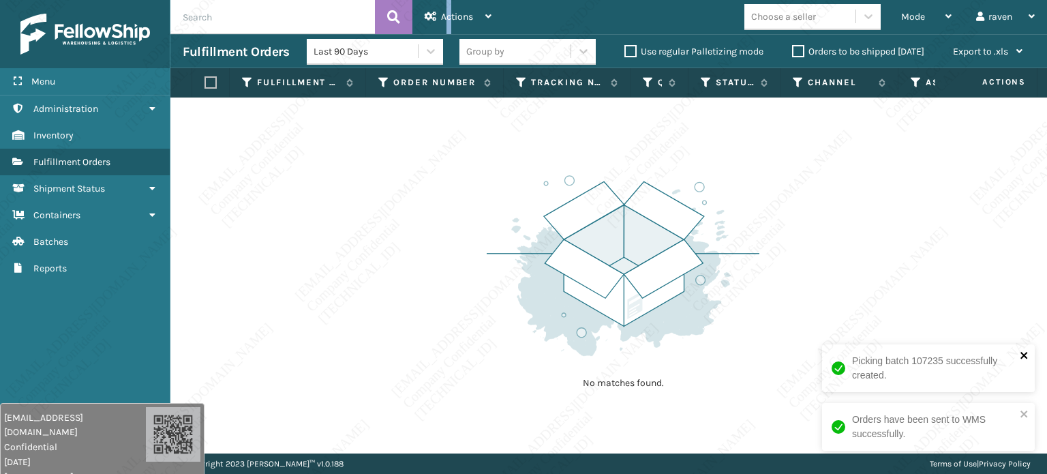
click at [1026, 361] on button "close" at bounding box center [1025, 356] width 10 height 13
click at [1025, 411] on icon "close" at bounding box center [1025, 413] width 10 height 11
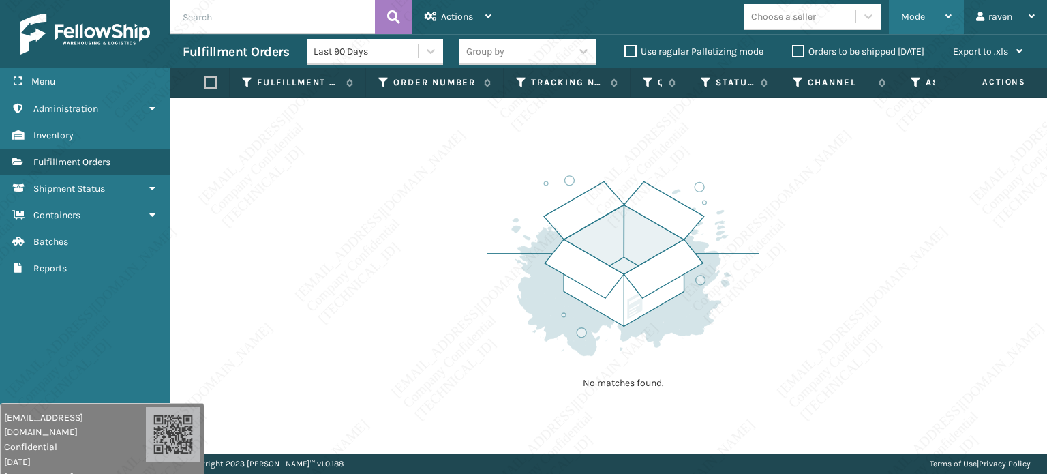
click at [930, 19] on div "Mode" at bounding box center [926, 17] width 50 height 34
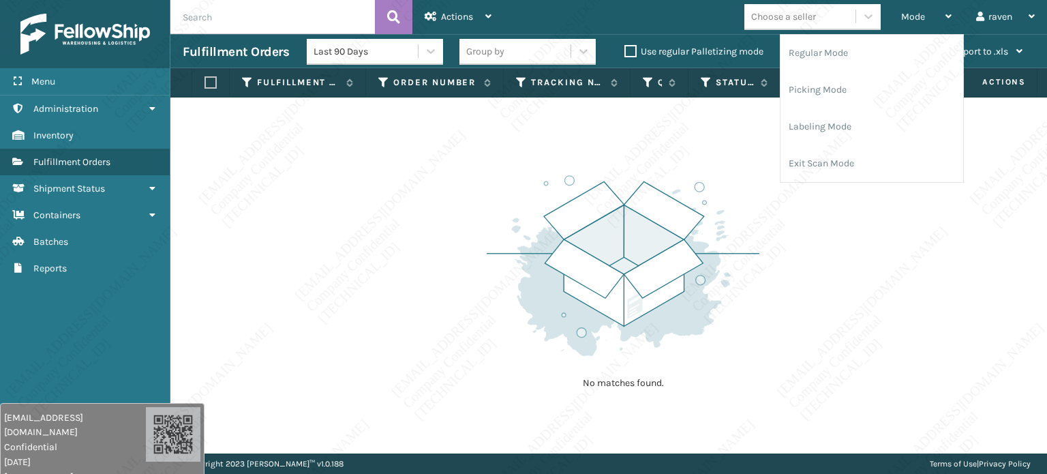
click at [649, 218] on img at bounding box center [623, 265] width 273 height 189
